Goal: Information Seeking & Learning: Find specific fact

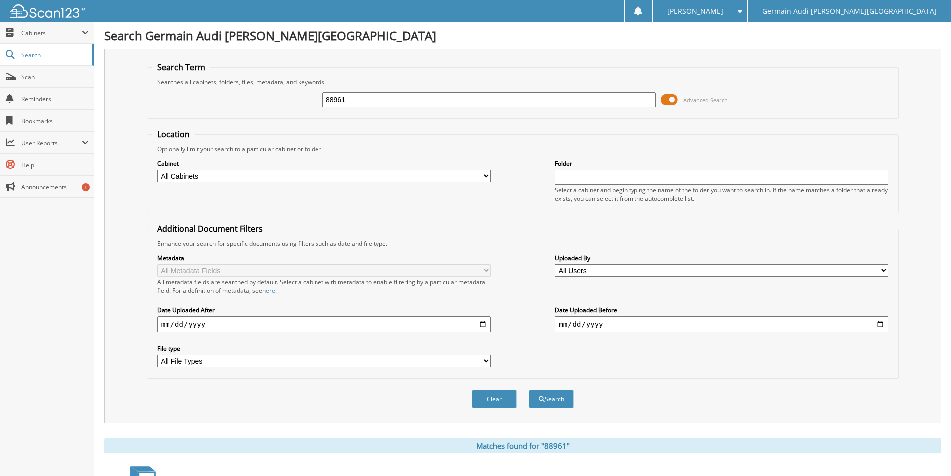
click at [346, 104] on input "88961" at bounding box center [490, 99] width 334 height 15
type input "88888"
click at [529, 390] on button "Search" at bounding box center [551, 399] width 45 height 18
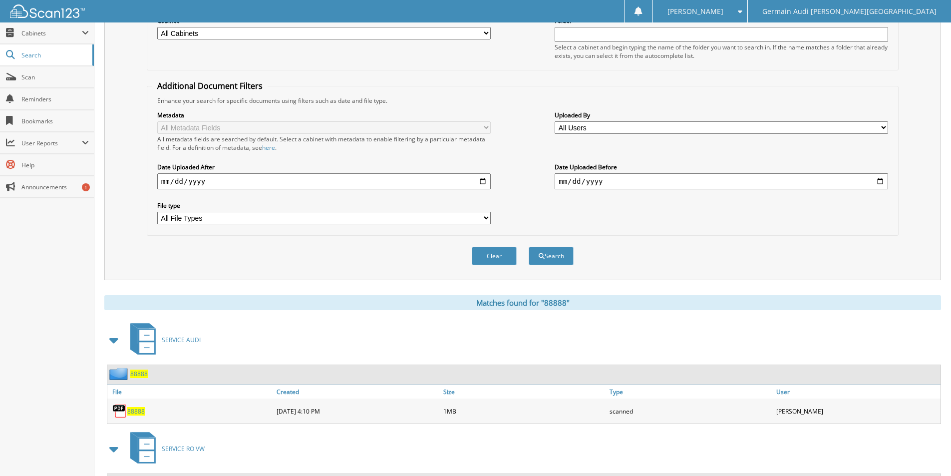
scroll to position [230, 0]
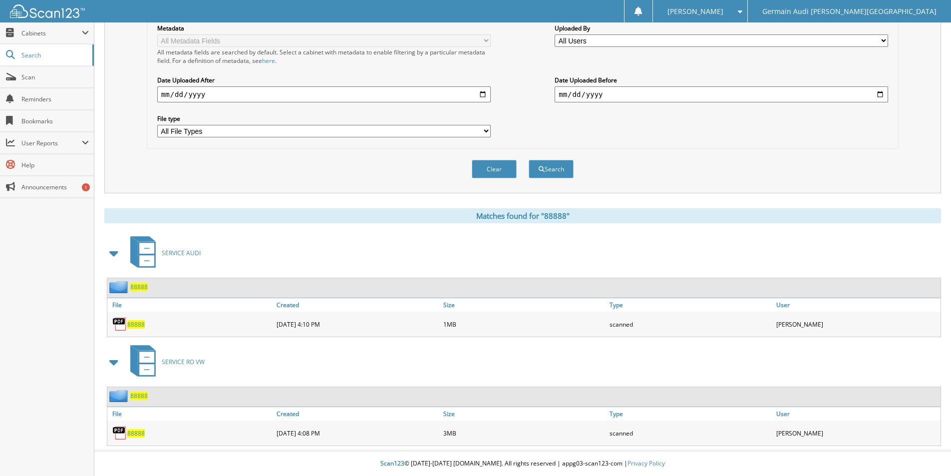
click at [134, 431] on span "88888" at bounding box center [135, 433] width 17 height 8
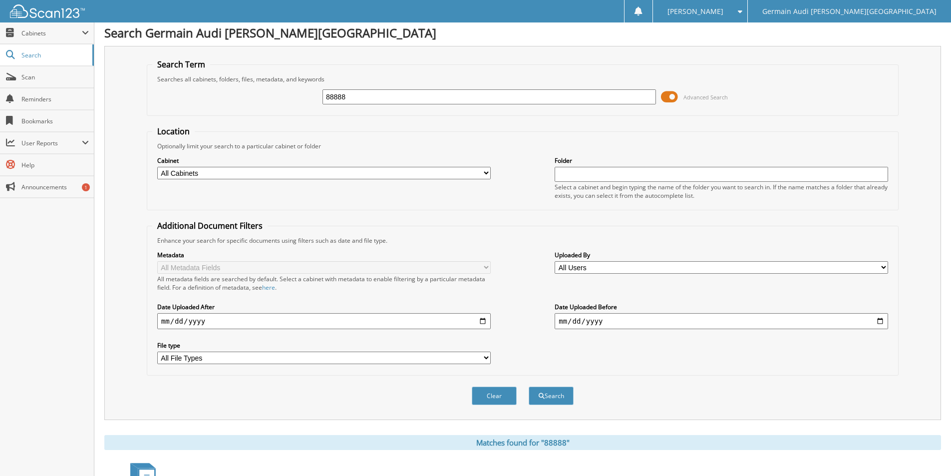
scroll to position [0, 0]
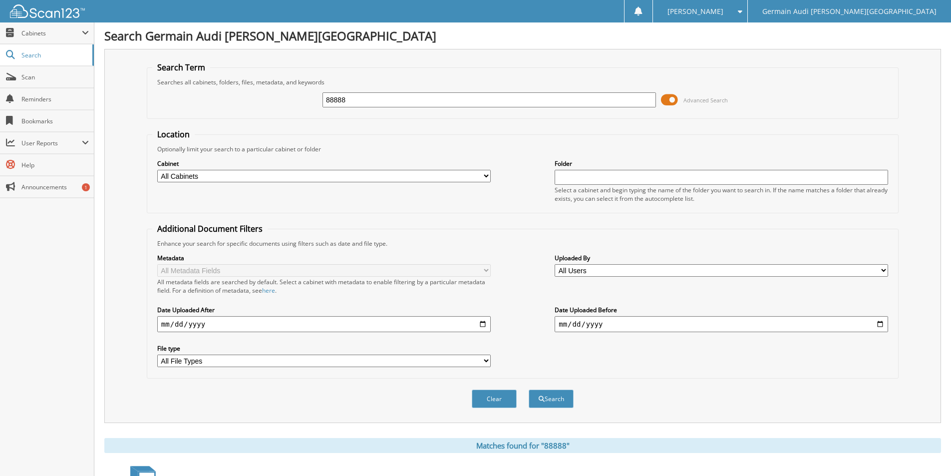
click at [364, 100] on input "88888" at bounding box center [490, 99] width 334 height 15
type input "88920"
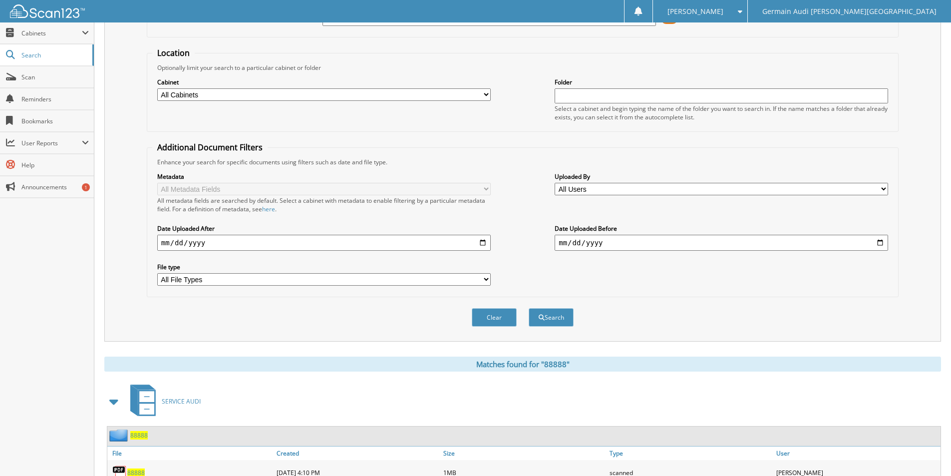
scroll to position [230, 0]
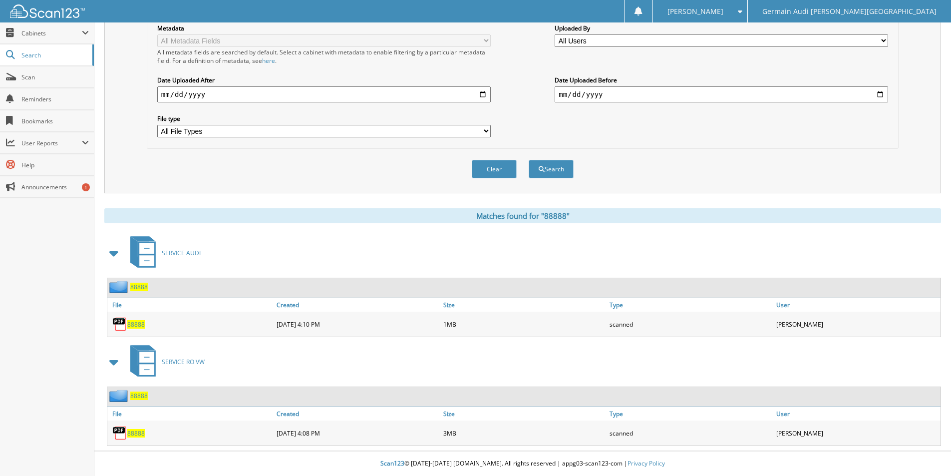
click at [131, 434] on span "88888" at bounding box center [135, 433] width 17 height 8
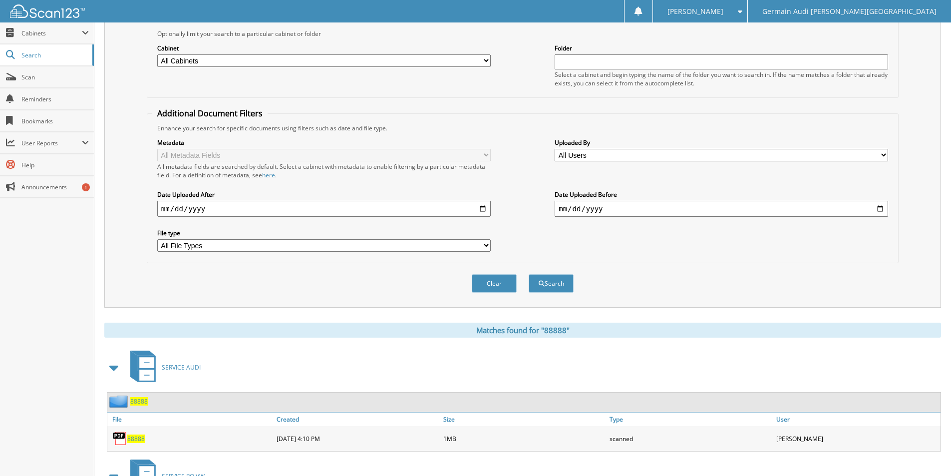
scroll to position [0, 0]
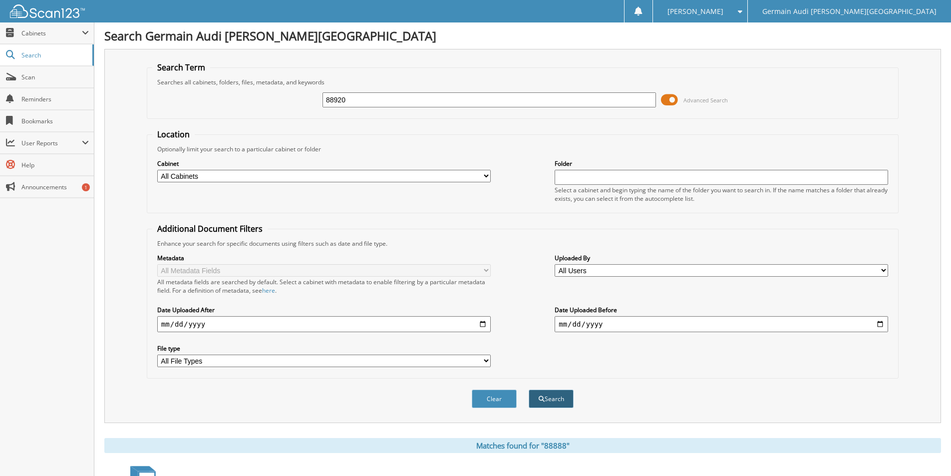
click at [542, 399] on span "submit" at bounding box center [542, 399] width 6 height 6
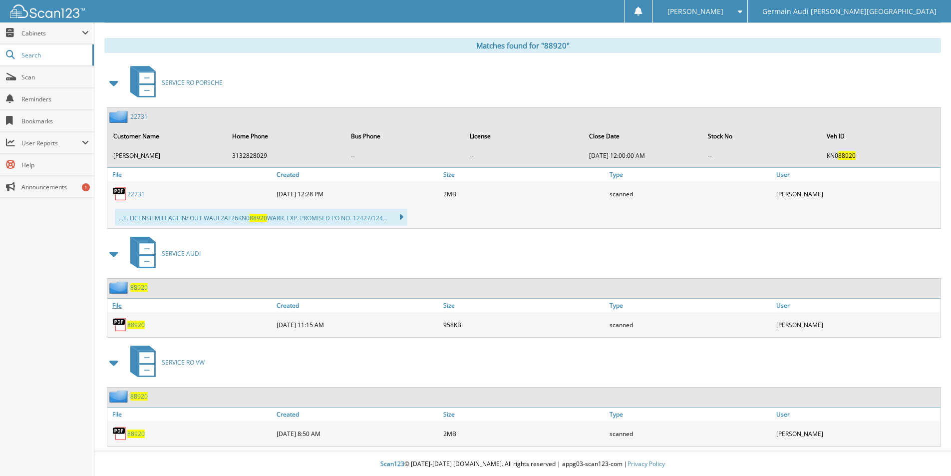
scroll to position [401, 0]
click at [139, 432] on span "88920" at bounding box center [135, 433] width 17 height 8
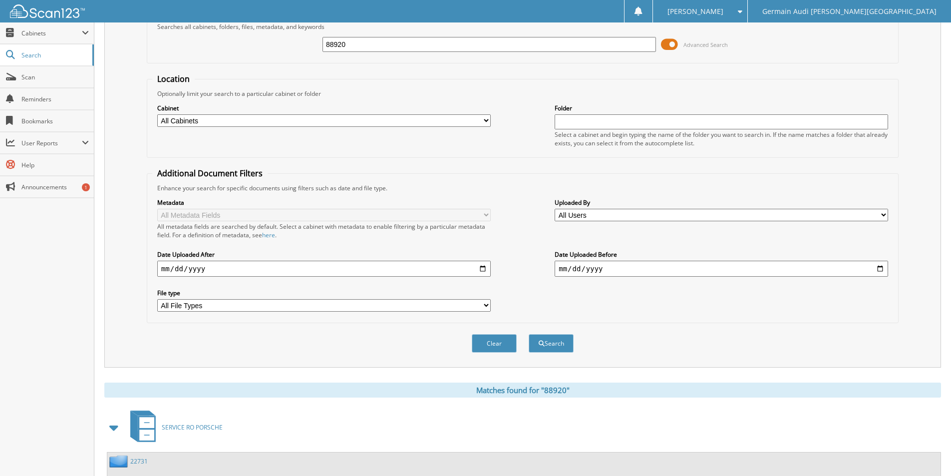
scroll to position [0, 0]
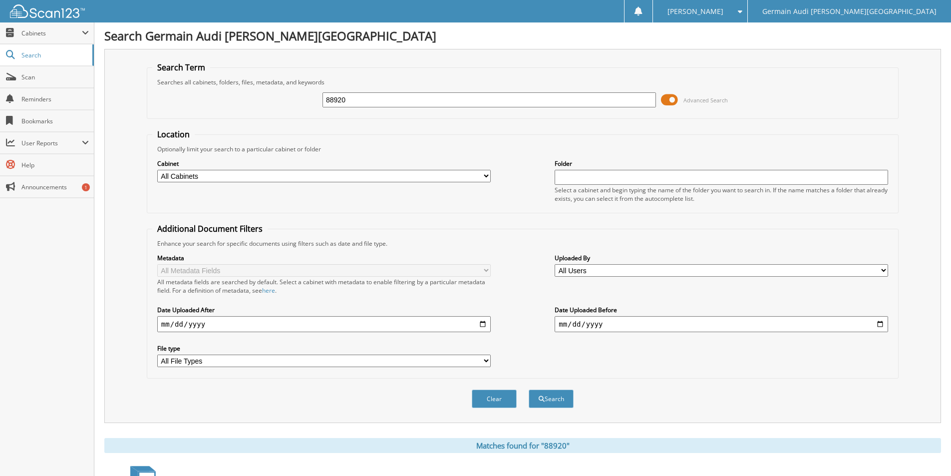
click at [356, 103] on input "88920" at bounding box center [490, 99] width 334 height 15
type input "88930"
click at [529, 390] on button "Search" at bounding box center [551, 399] width 45 height 18
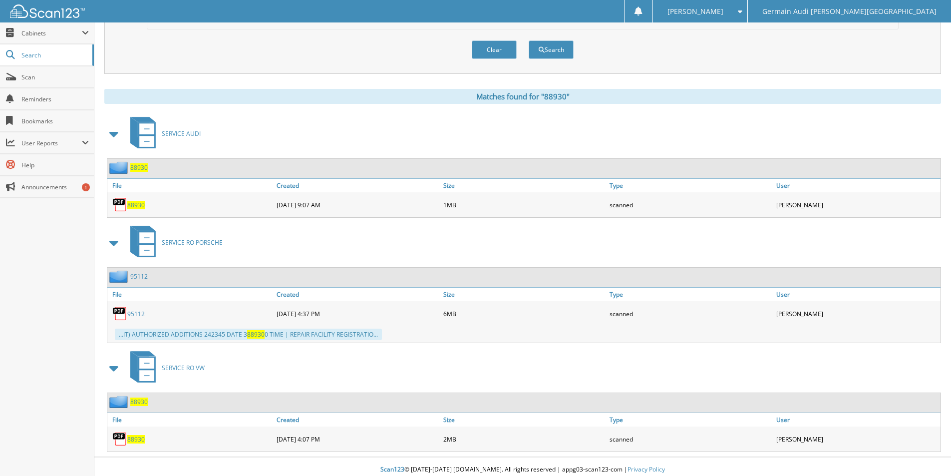
scroll to position [356, 0]
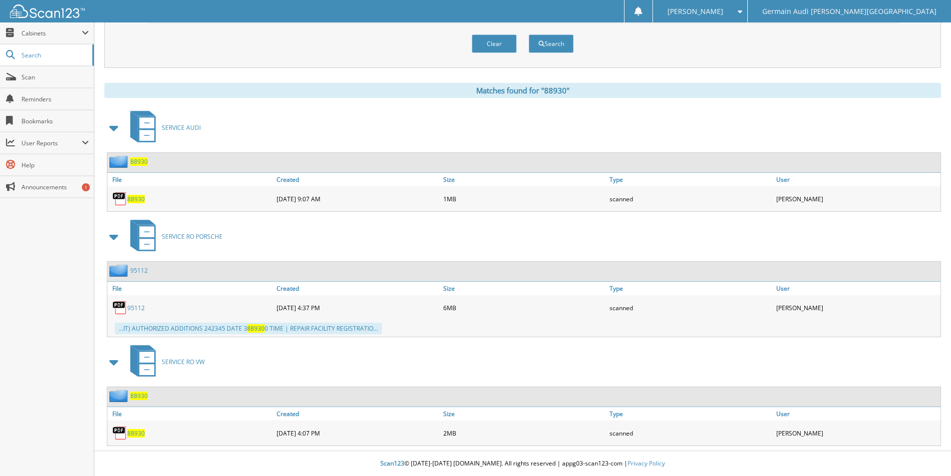
click at [142, 433] on span "88930" at bounding box center [135, 433] width 17 height 8
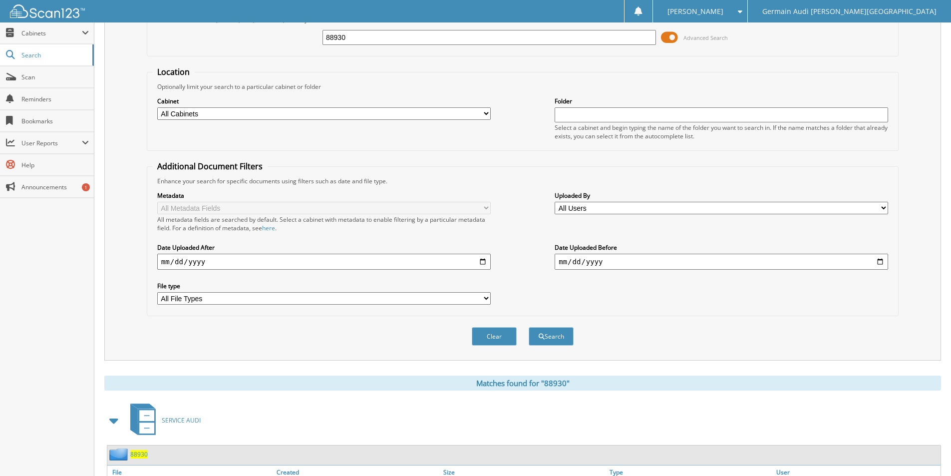
scroll to position [56, 0]
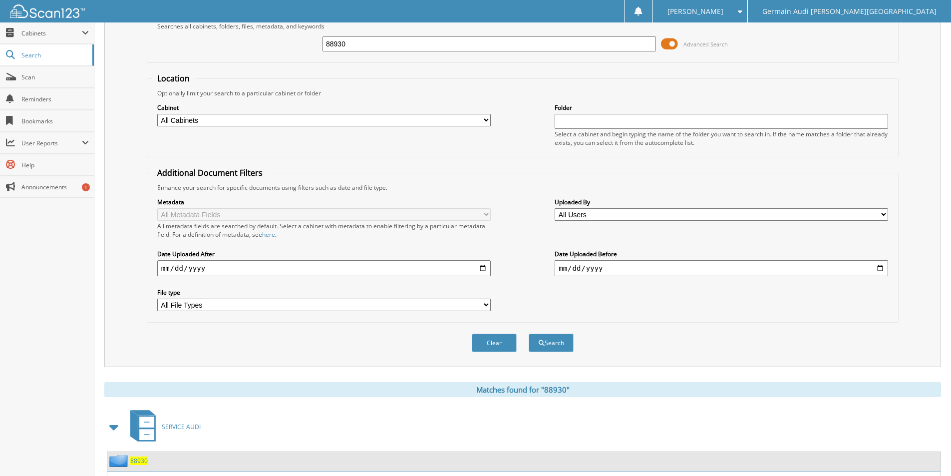
click at [353, 39] on input "88930" at bounding box center [490, 43] width 334 height 15
type input "88933"
click at [529, 334] on button "Search" at bounding box center [551, 343] width 45 height 18
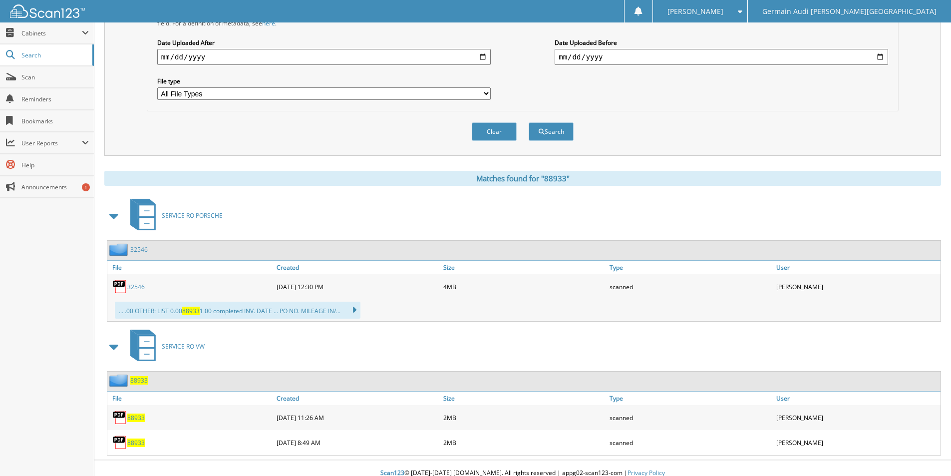
scroll to position [277, 0]
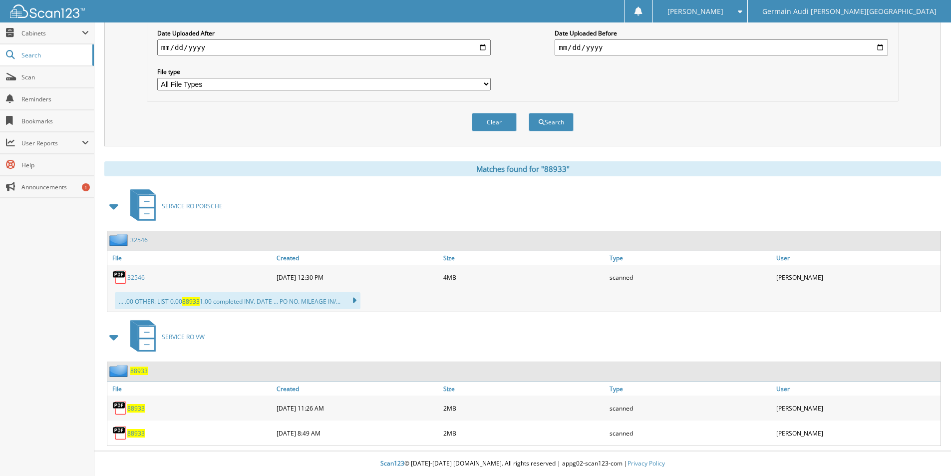
click at [138, 432] on span "88933" at bounding box center [135, 433] width 17 height 8
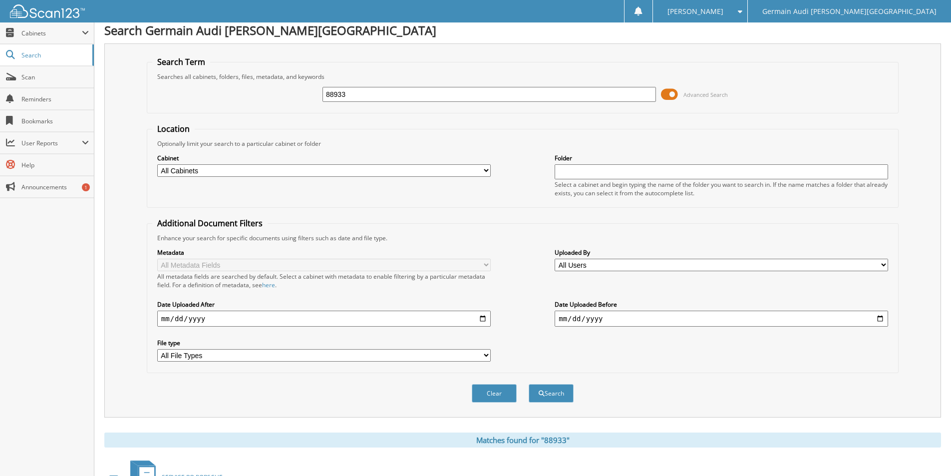
scroll to position [0, 0]
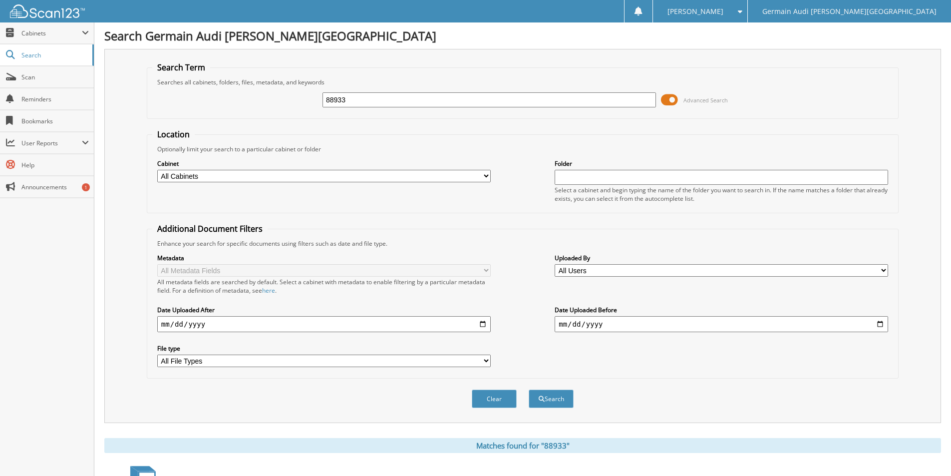
click at [347, 98] on input "88933" at bounding box center [490, 99] width 334 height 15
type input "88946"
click at [563, 396] on button "Search" at bounding box center [551, 399] width 45 height 18
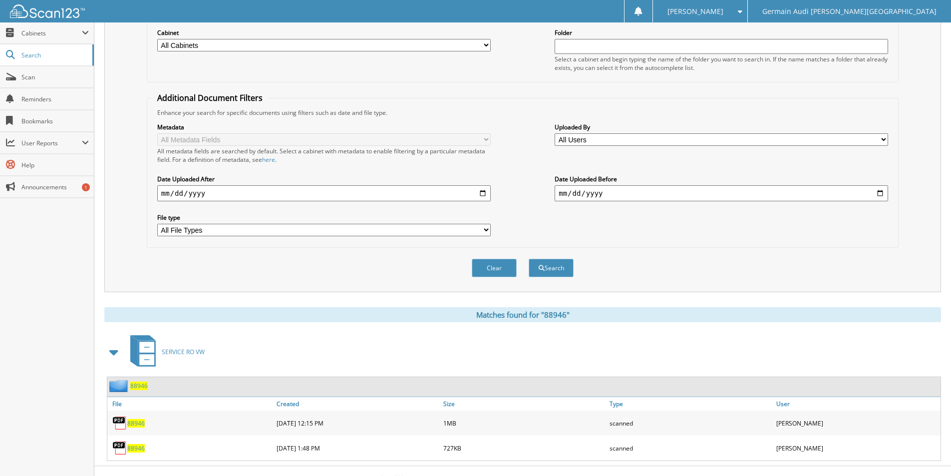
scroll to position [146, 0]
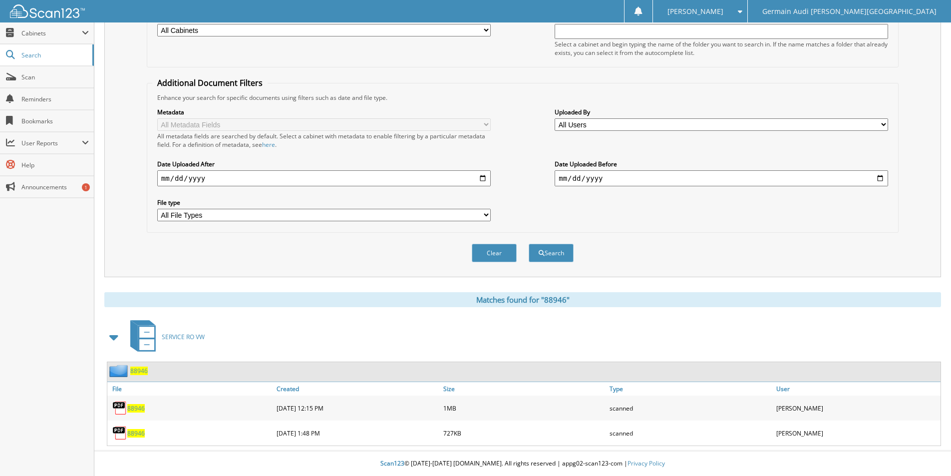
click at [131, 407] on span "88946" at bounding box center [135, 408] width 17 height 8
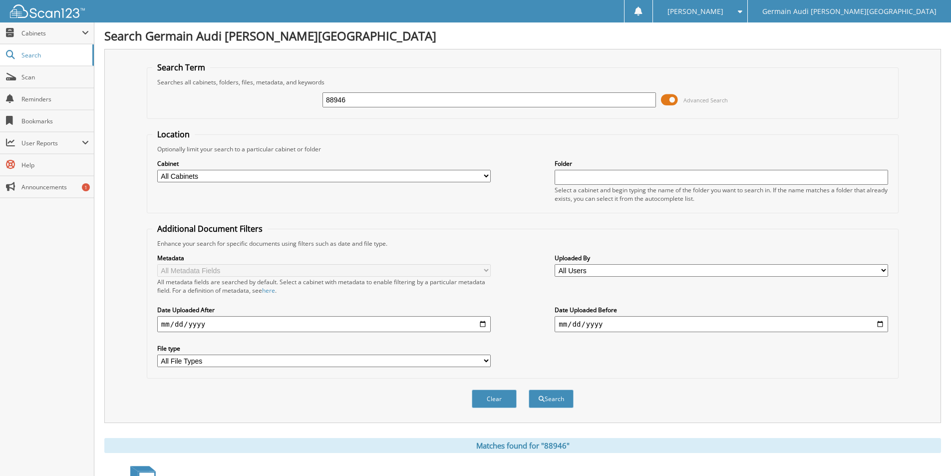
click at [351, 99] on input "88946" at bounding box center [490, 99] width 334 height 15
type input "88951"
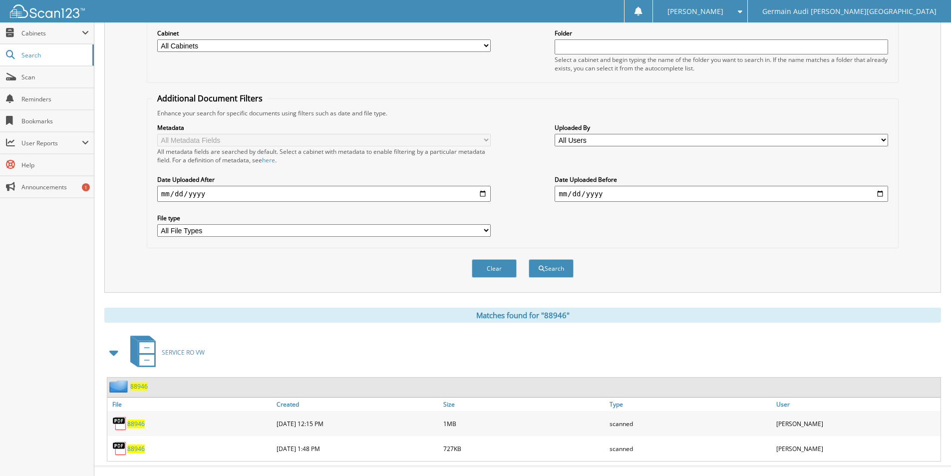
scroll to position [146, 0]
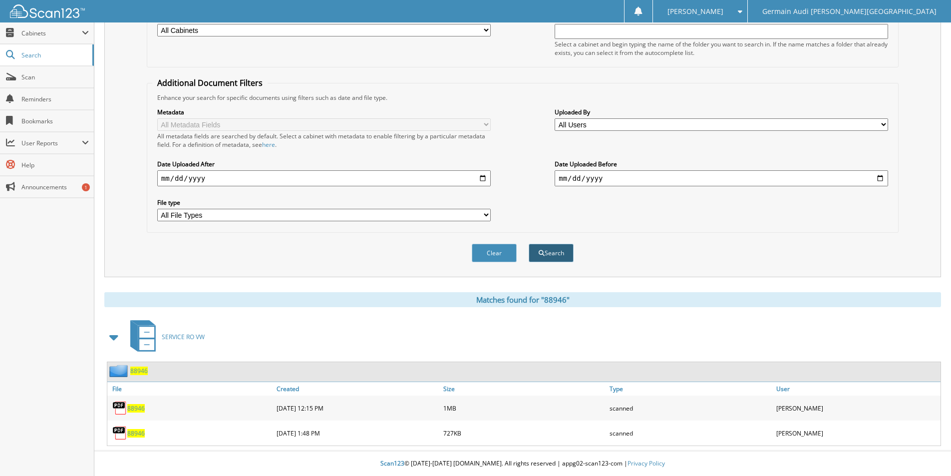
click at [547, 255] on button "Search" at bounding box center [551, 253] width 45 height 18
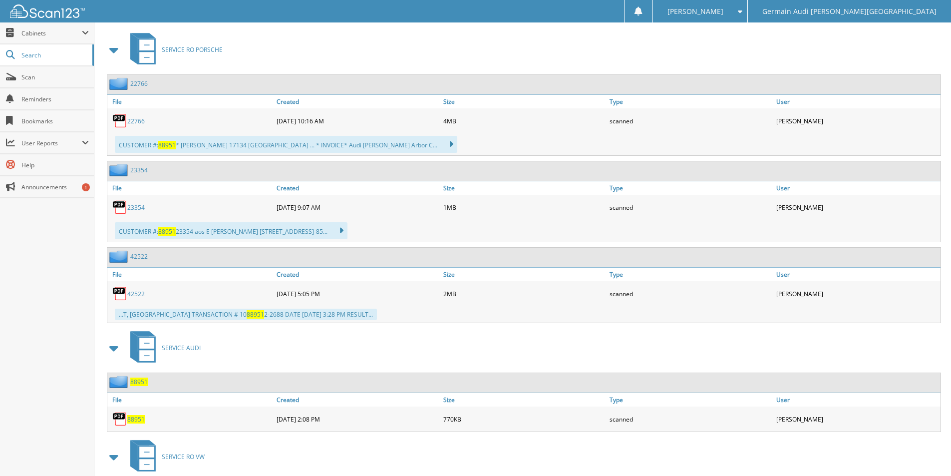
scroll to position [528, 0]
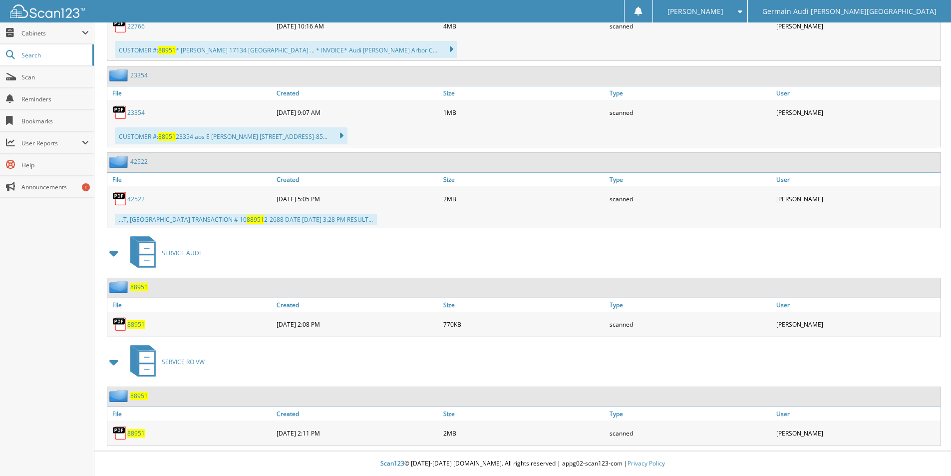
click at [131, 430] on span "88951" at bounding box center [135, 433] width 17 height 8
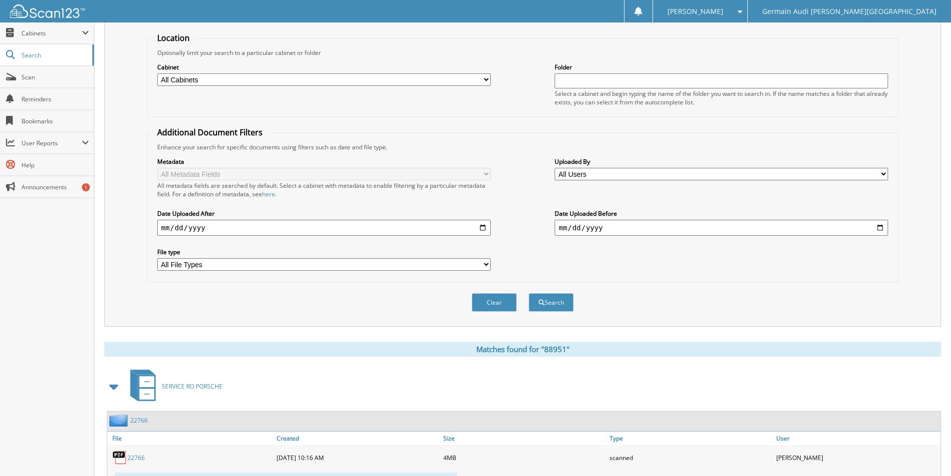
scroll to position [0, 0]
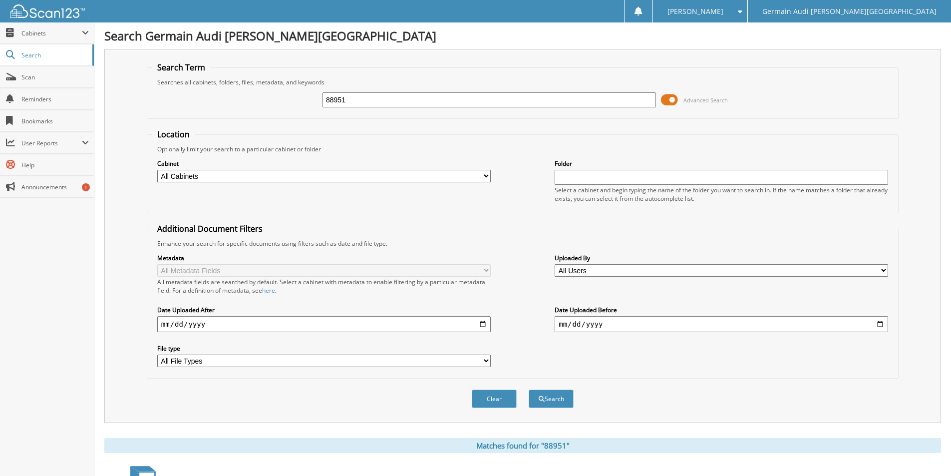
click at [365, 96] on input "88951" at bounding box center [490, 99] width 334 height 15
type input "88920"
click at [529, 390] on button "Search" at bounding box center [551, 399] width 45 height 18
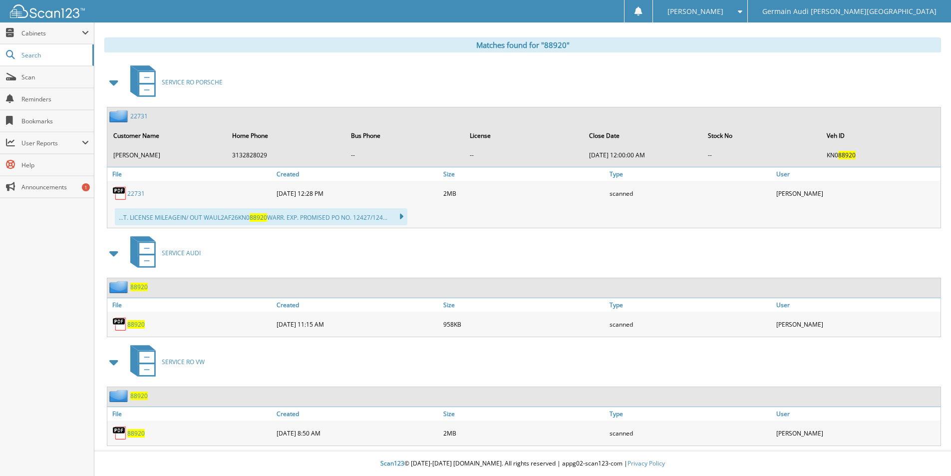
scroll to position [401, 0]
click at [141, 431] on span "88920" at bounding box center [135, 433] width 17 height 8
